Goal: Task Accomplishment & Management: Manage account settings

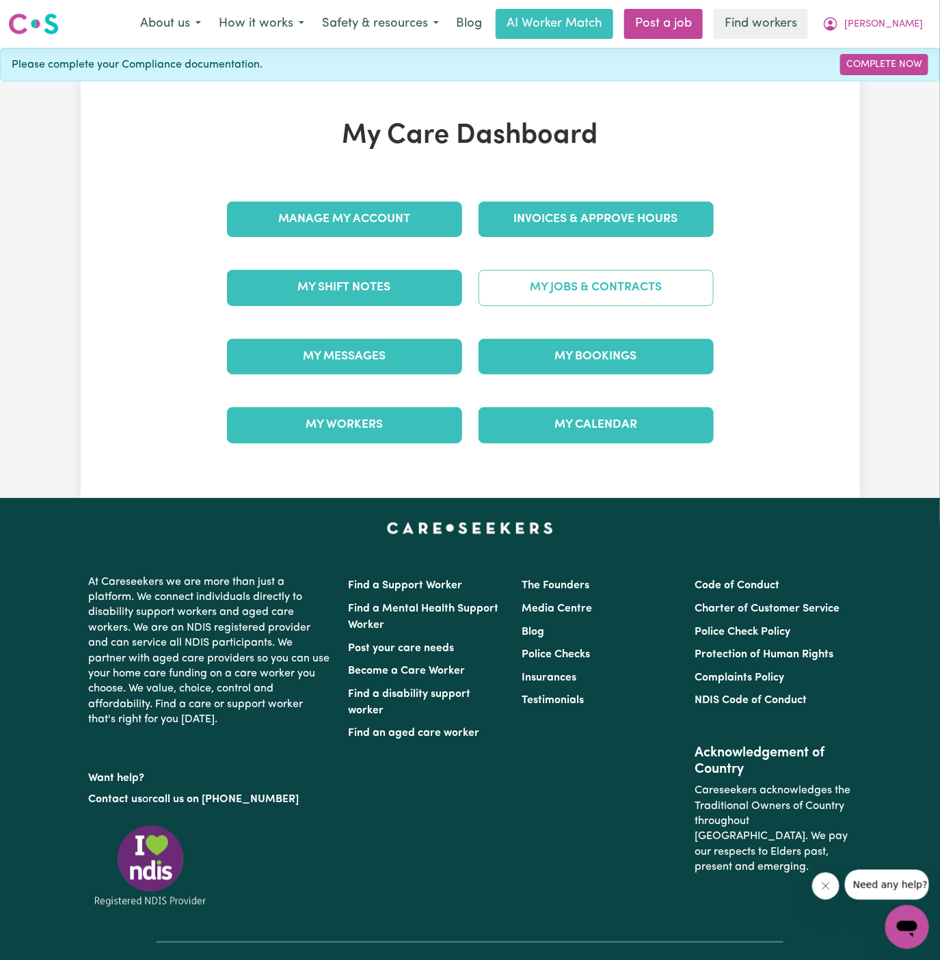
click at [650, 284] on link "My Jobs & Contracts" at bounding box center [595, 288] width 235 height 36
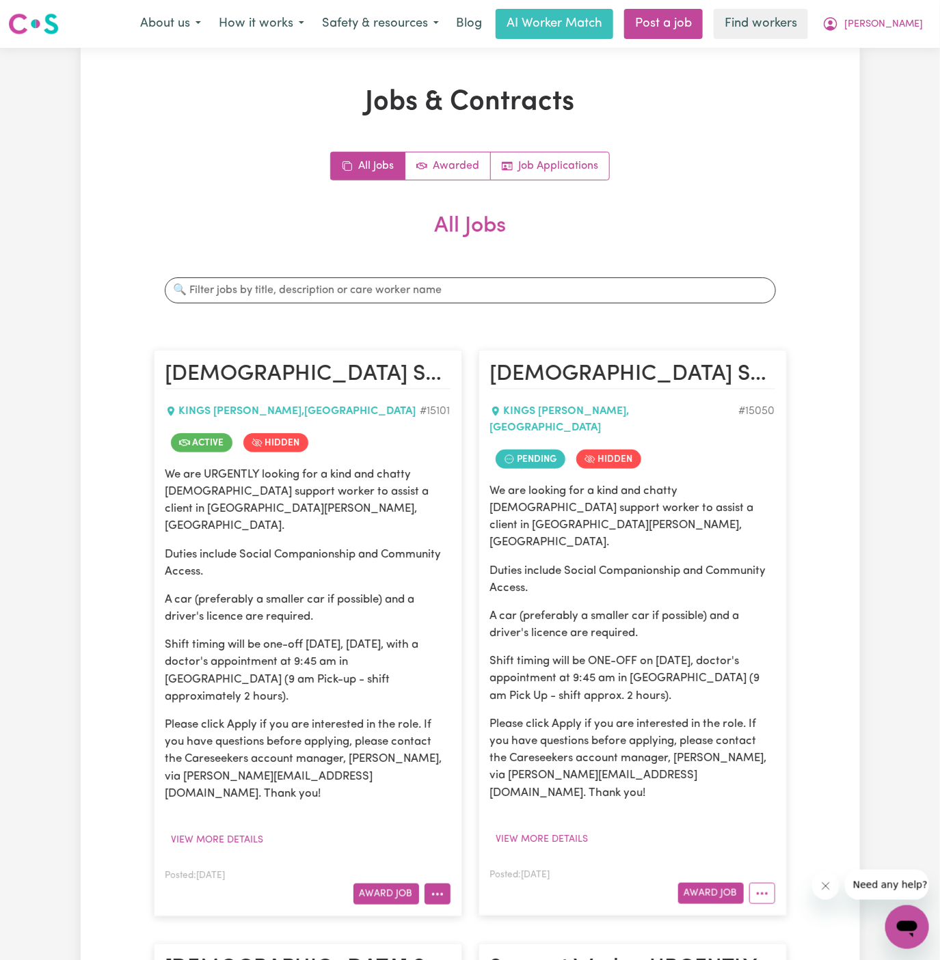
click at [444, 884] on button "More options" at bounding box center [437, 894] width 26 height 21
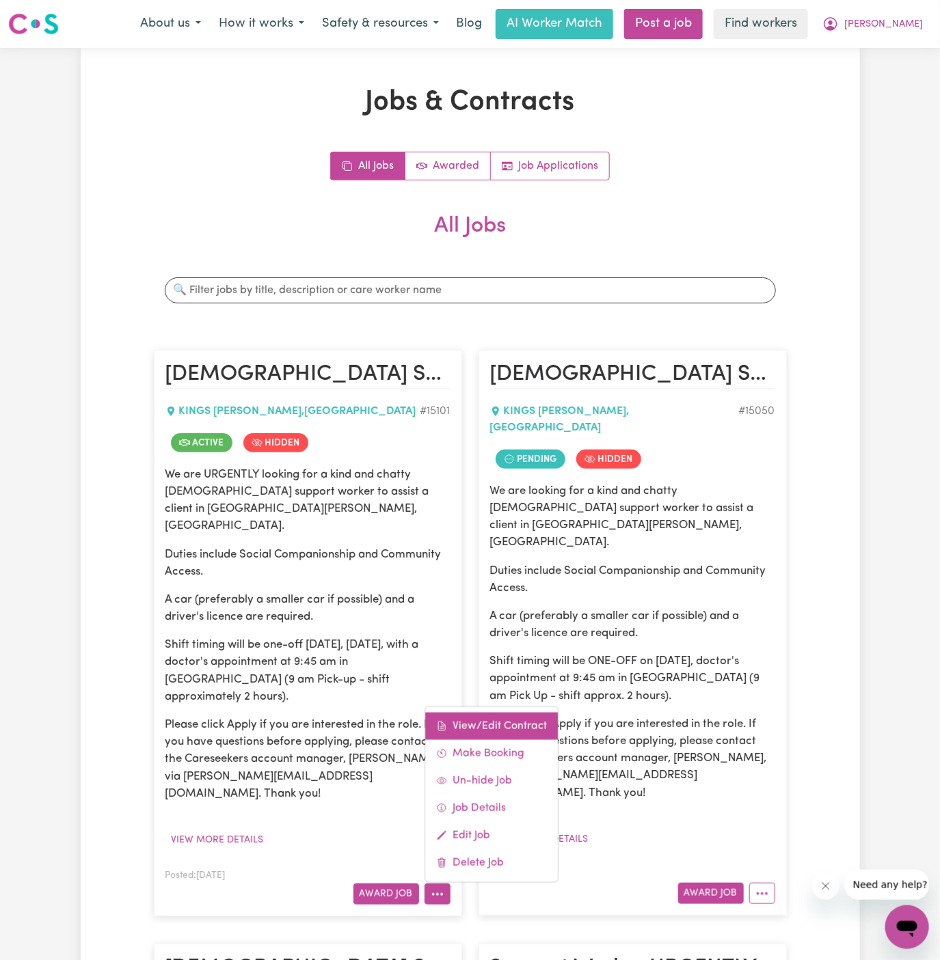
click at [490, 713] on link "View/Edit Contract" at bounding box center [491, 726] width 133 height 27
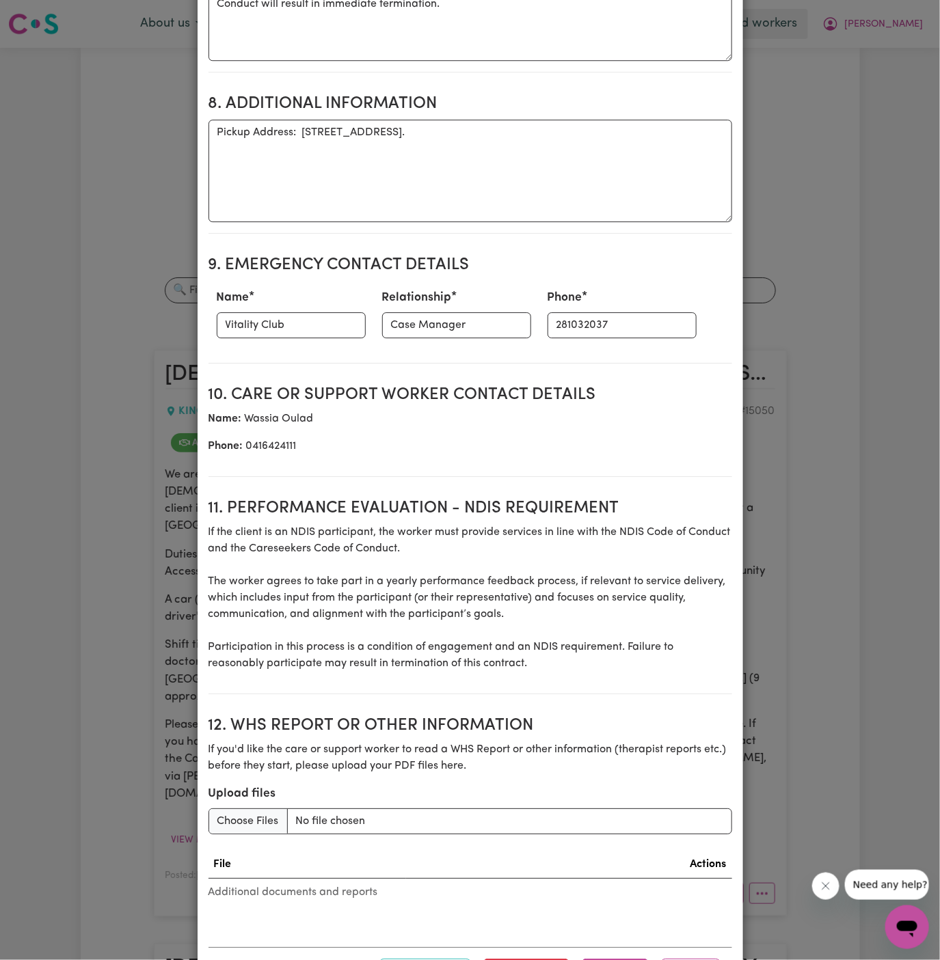
scroll to position [1442, 0]
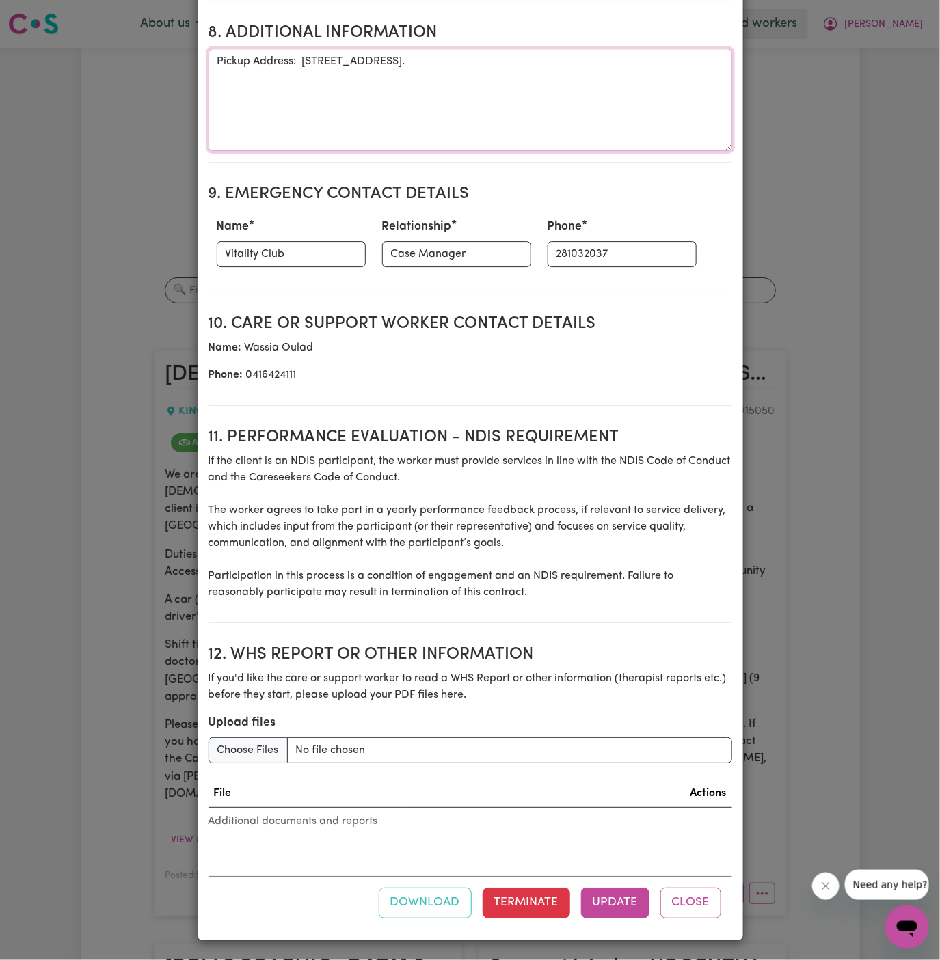
click at [335, 66] on textarea "Pickup Address: [STREET_ADDRESS]." at bounding box center [470, 100] width 524 height 103
paste textarea "[PERSON_NAME] place: [STREET_ADDRESS][PERSON_NAME], and the appointment is at […"
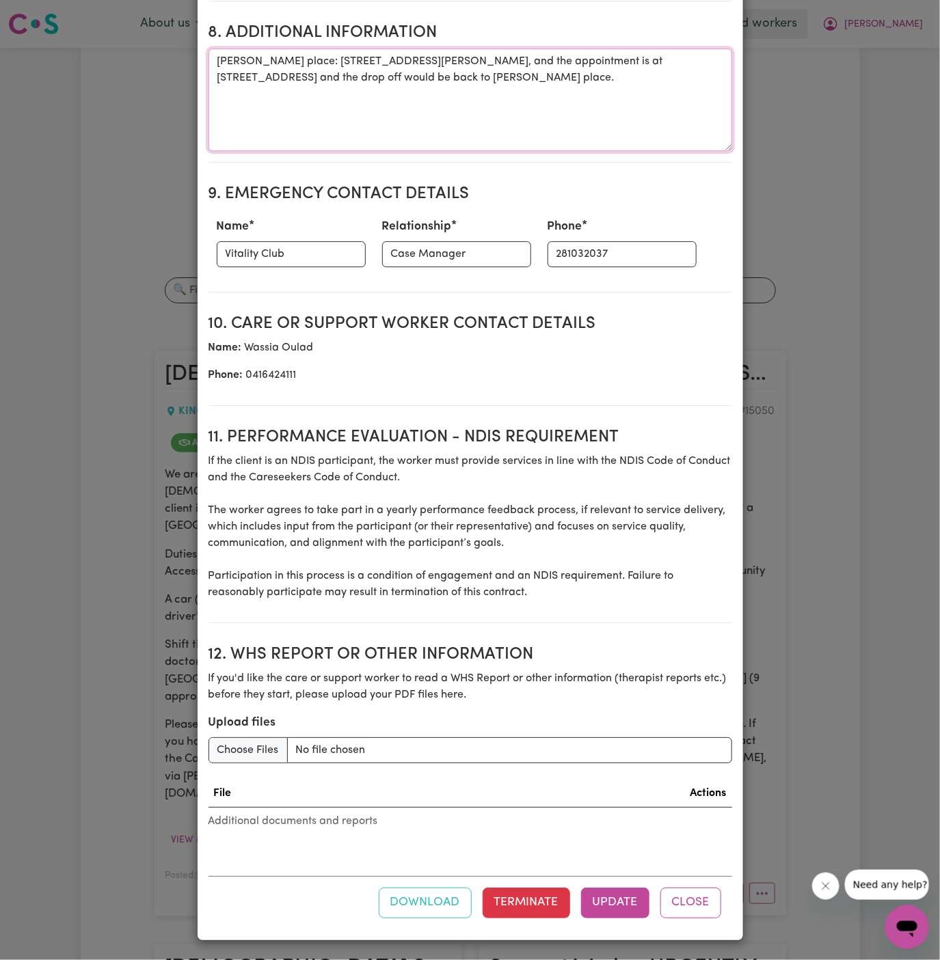
click at [539, 127] on textarea "[PERSON_NAME] place: [STREET_ADDRESS][PERSON_NAME], and the appointment is at […" at bounding box center [470, 100] width 524 height 103
click at [524, 99] on textarea "[PERSON_NAME] place: [STREET_ADDRESS][PERSON_NAME], and the appointment is at […" at bounding box center [470, 100] width 524 height 103
type textarea "[PERSON_NAME] place: [STREET_ADDRESS][PERSON_NAME], and the appointment is at […"
click at [616, 904] on button "Update" at bounding box center [615, 903] width 68 height 30
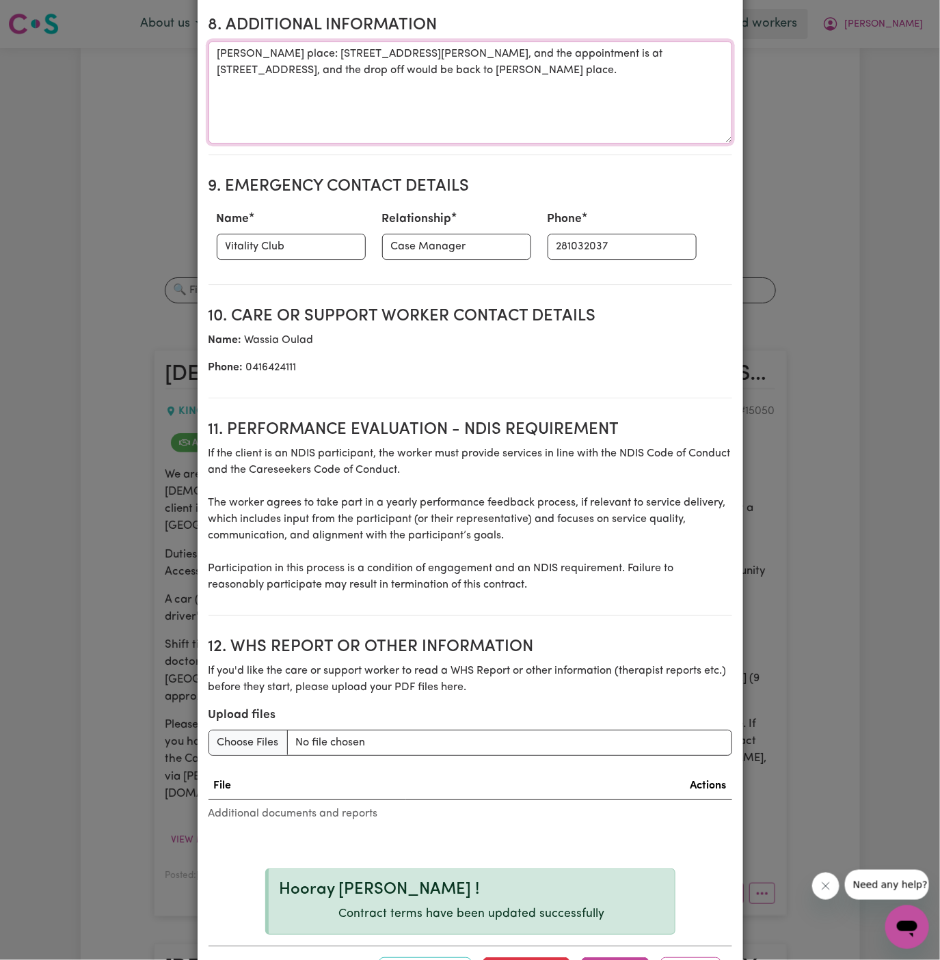
click at [462, 96] on textarea "[PERSON_NAME] place: [STREET_ADDRESS][PERSON_NAME], and the appointment is at […" at bounding box center [470, 92] width 524 height 103
drag, startPoint x: 558, startPoint y: 85, endPoint x: 122, endPoint y: 64, distance: 435.9
click at [122, 64] on div "View/Update Contract Select a contract to view Select a care worker to view [DE…" at bounding box center [470, 480] width 940 height 960
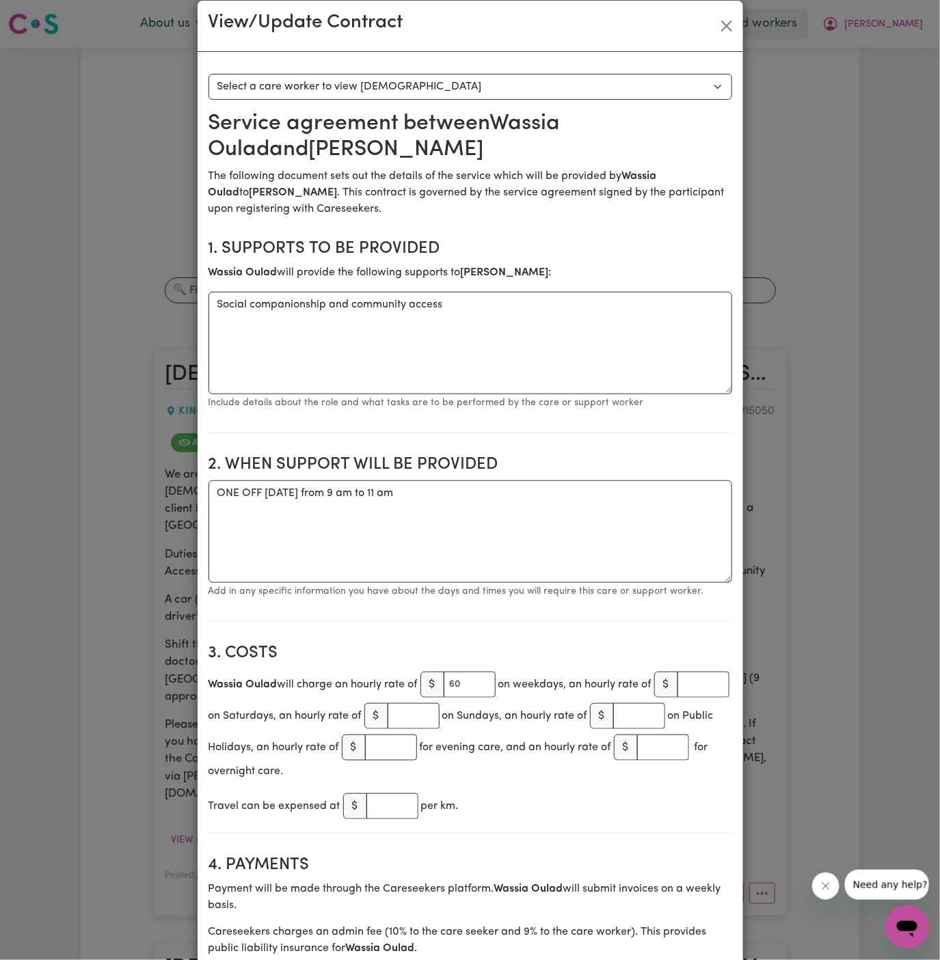
scroll to position [0, 0]
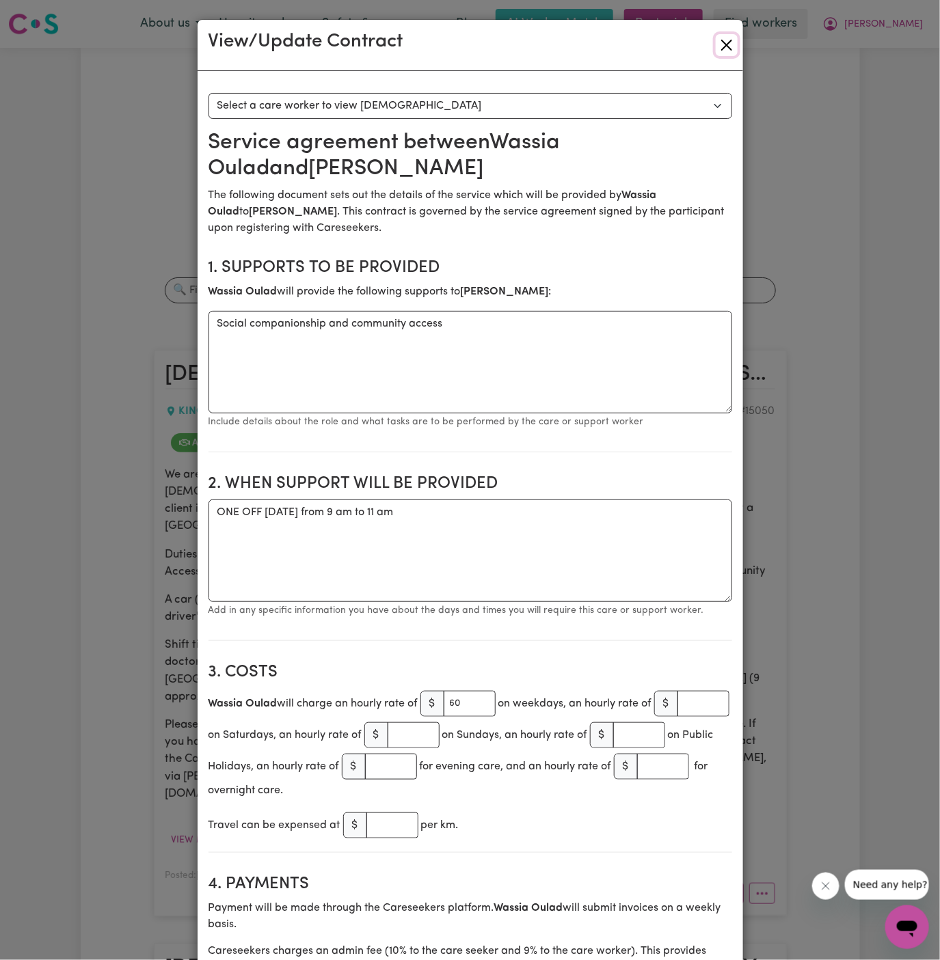
click at [718, 50] on button "Close" at bounding box center [727, 45] width 22 height 22
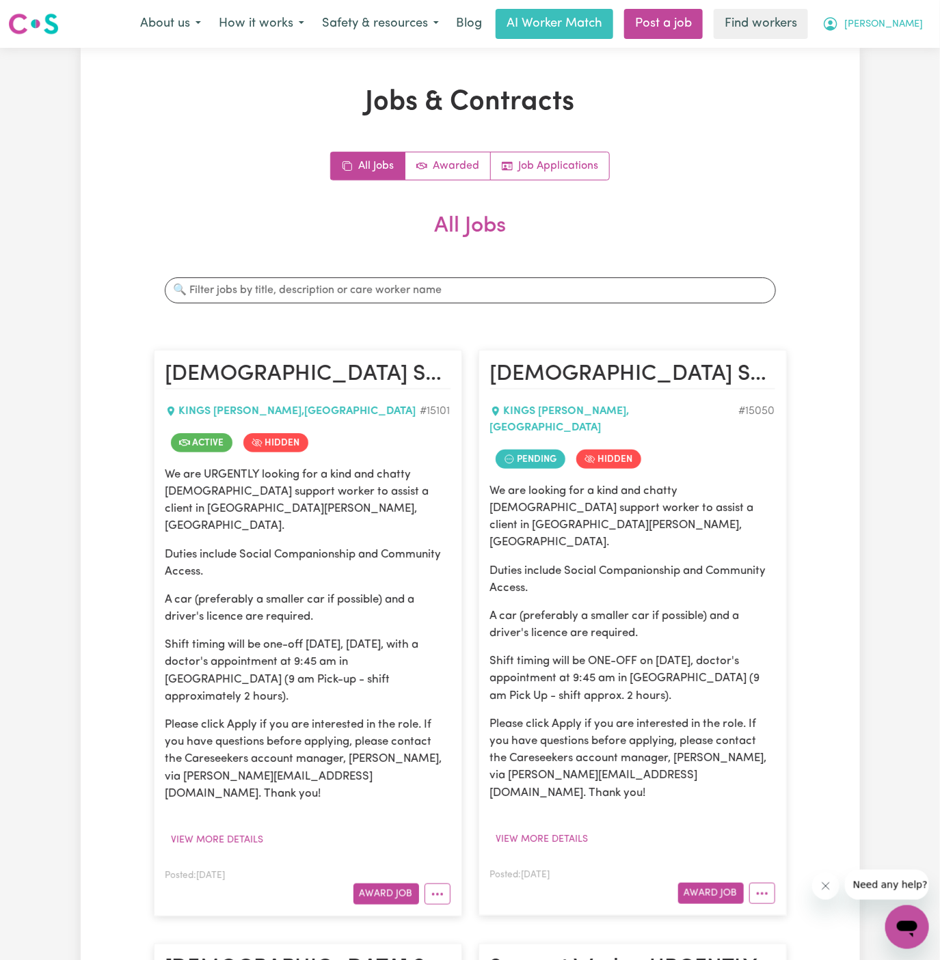
click at [908, 28] on span "[PERSON_NAME]" at bounding box center [883, 24] width 79 height 15
click at [908, 73] on link "Logout" at bounding box center [877, 79] width 108 height 26
